Goal: Information Seeking & Learning: Learn about a topic

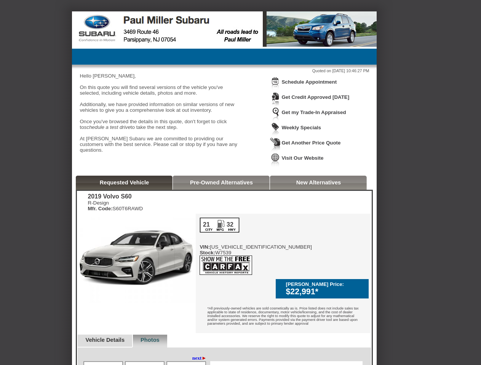
click at [275, 89] on img at bounding box center [275, 84] width 11 height 14
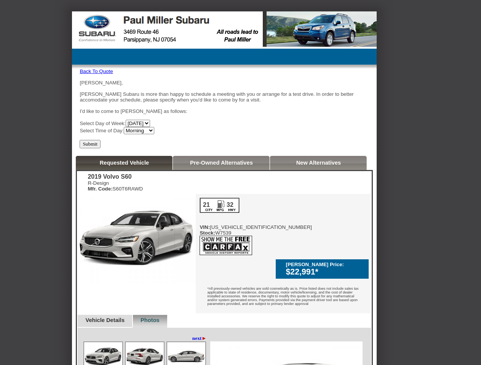
click at [313, 83] on div "[PERSON_NAME], [PERSON_NAME] Subaru is more than happy to schedule a meeting wi…" at bounding box center [224, 107] width 289 height 54
click at [124, 186] on div "R-Design Mfr. Code: S60T6RAWD" at bounding box center [115, 185] width 55 height 11
click at [221, 186] on div "2019 Volvo S60 R-Design Mfr. Code: S60T6RAWD Reserve This Vehicle Please confir…" at bounding box center [224, 318] width 295 height 294
click at [319, 186] on div "2019 Volvo S60 R-Design Mfr. Code: S60T6RAWD Reserve This Vehicle Please confir…" at bounding box center [224, 318] width 295 height 294
click at [108, 336] on div "◄ back next ►" at bounding box center [145, 339] width 125 height 6
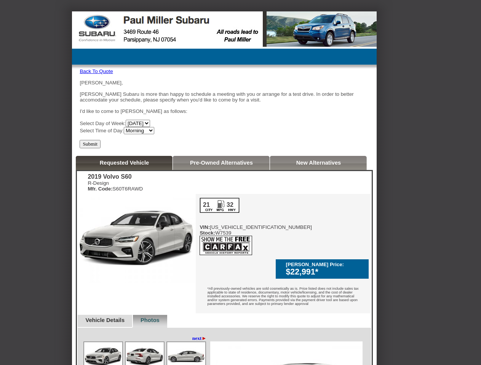
click at [158, 336] on div "◄ back next ►" at bounding box center [145, 339] width 125 height 6
click at [196, 345] on img at bounding box center [186, 357] width 38 height 29
click at [103, 357] on img at bounding box center [103, 357] width 38 height 29
click at [145, 357] on img at bounding box center [145, 357] width 38 height 29
